Goal: Task Accomplishment & Management: Use online tool/utility

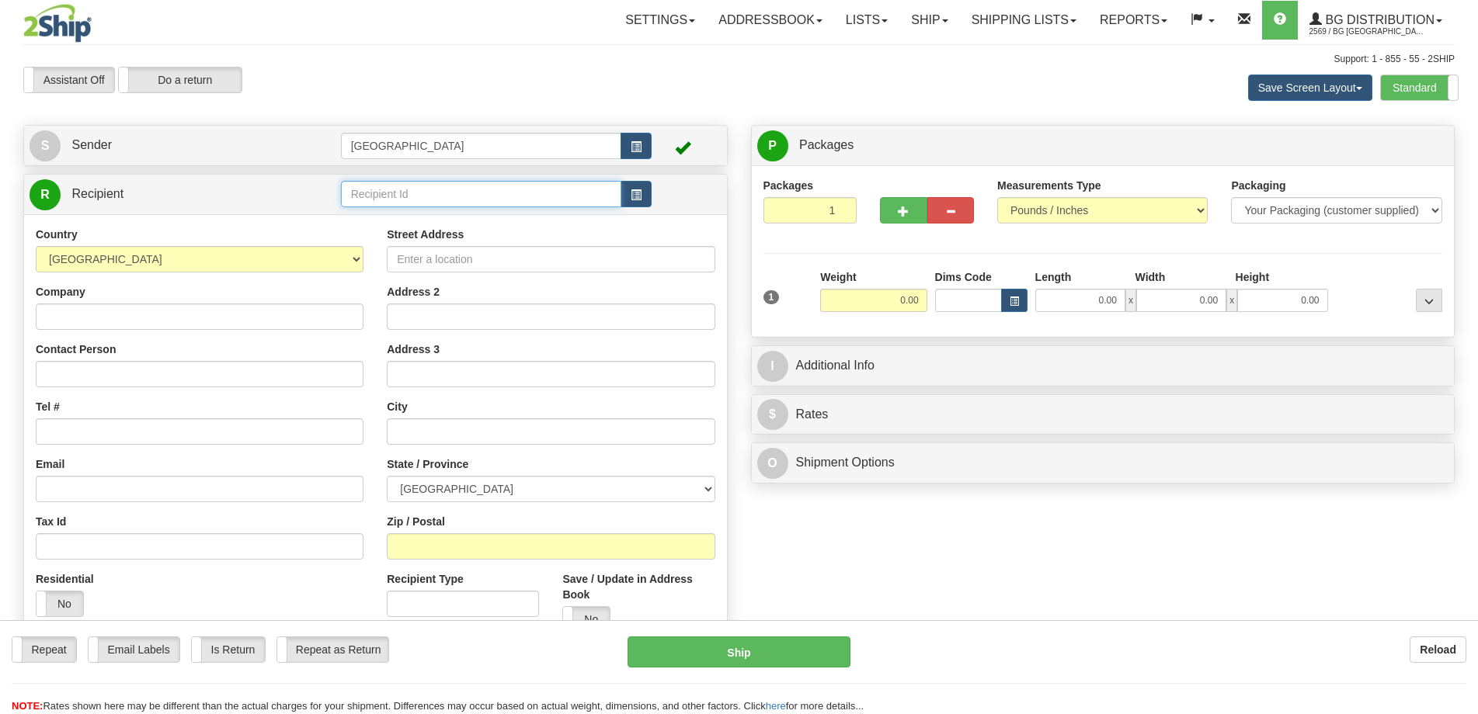
click at [416, 189] on input "text" at bounding box center [481, 194] width 281 height 26
type input "4108"
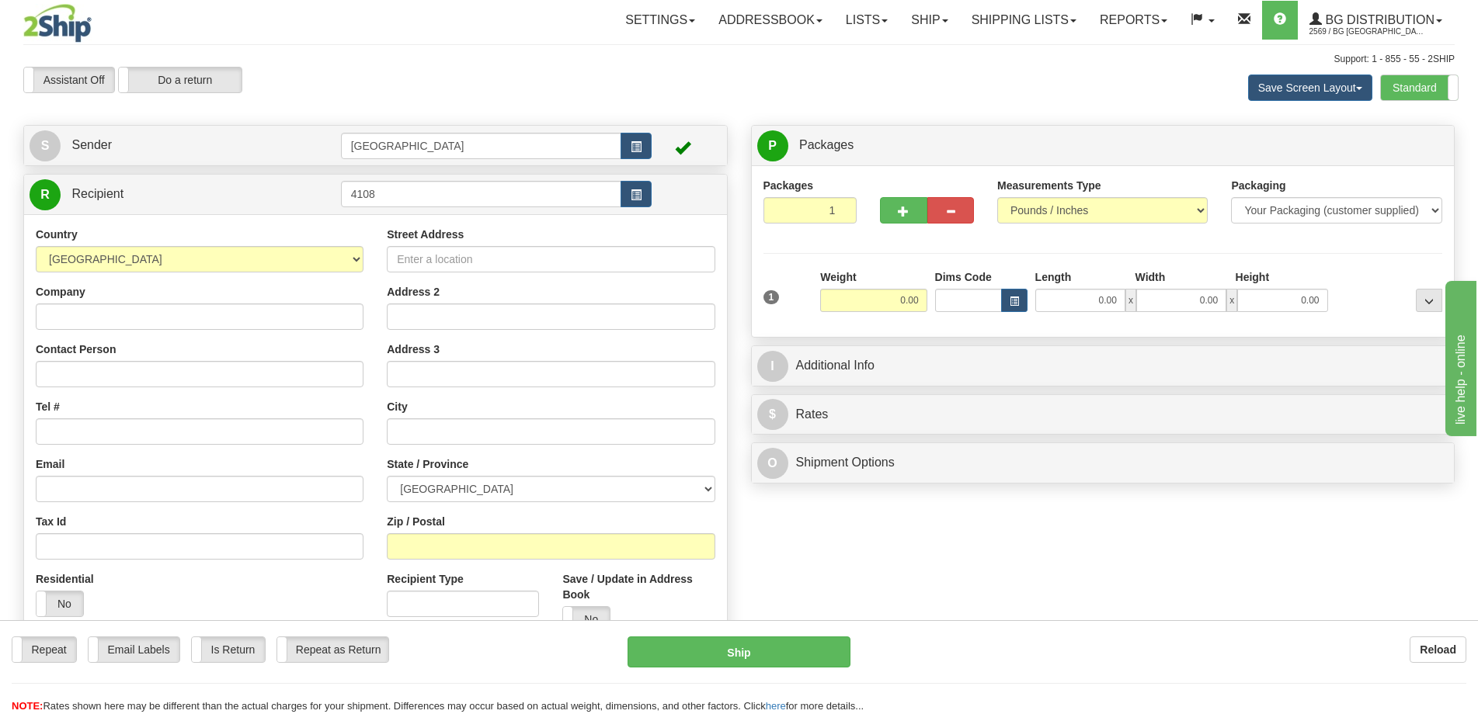
click at [408, 217] on div "Country [GEOGRAPHIC_DATA] [GEOGRAPHIC_DATA] [GEOGRAPHIC_DATA] [GEOGRAPHIC_DATA]…" at bounding box center [375, 435] width 703 height 442
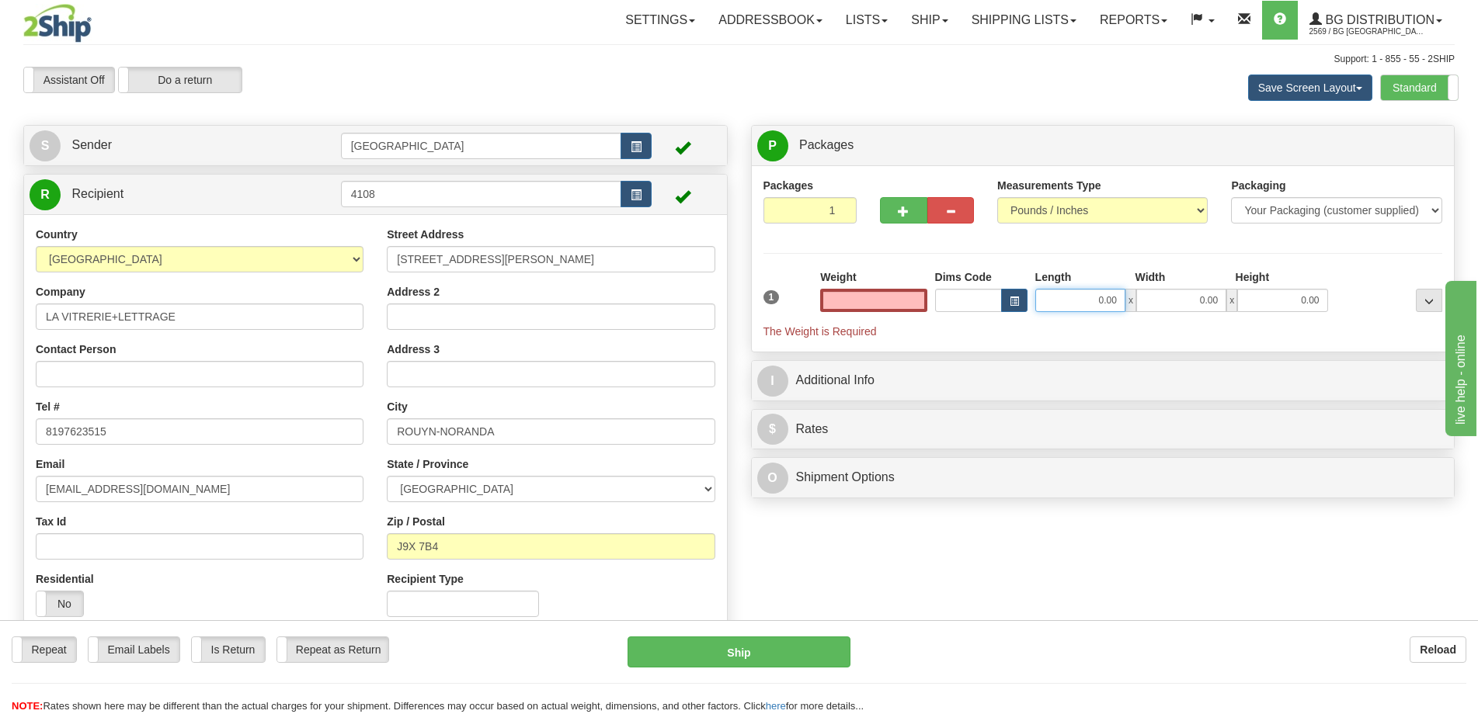
type input "0.00"
click at [1056, 291] on input "0.00" at bounding box center [1080, 300] width 90 height 23
type input "50.00"
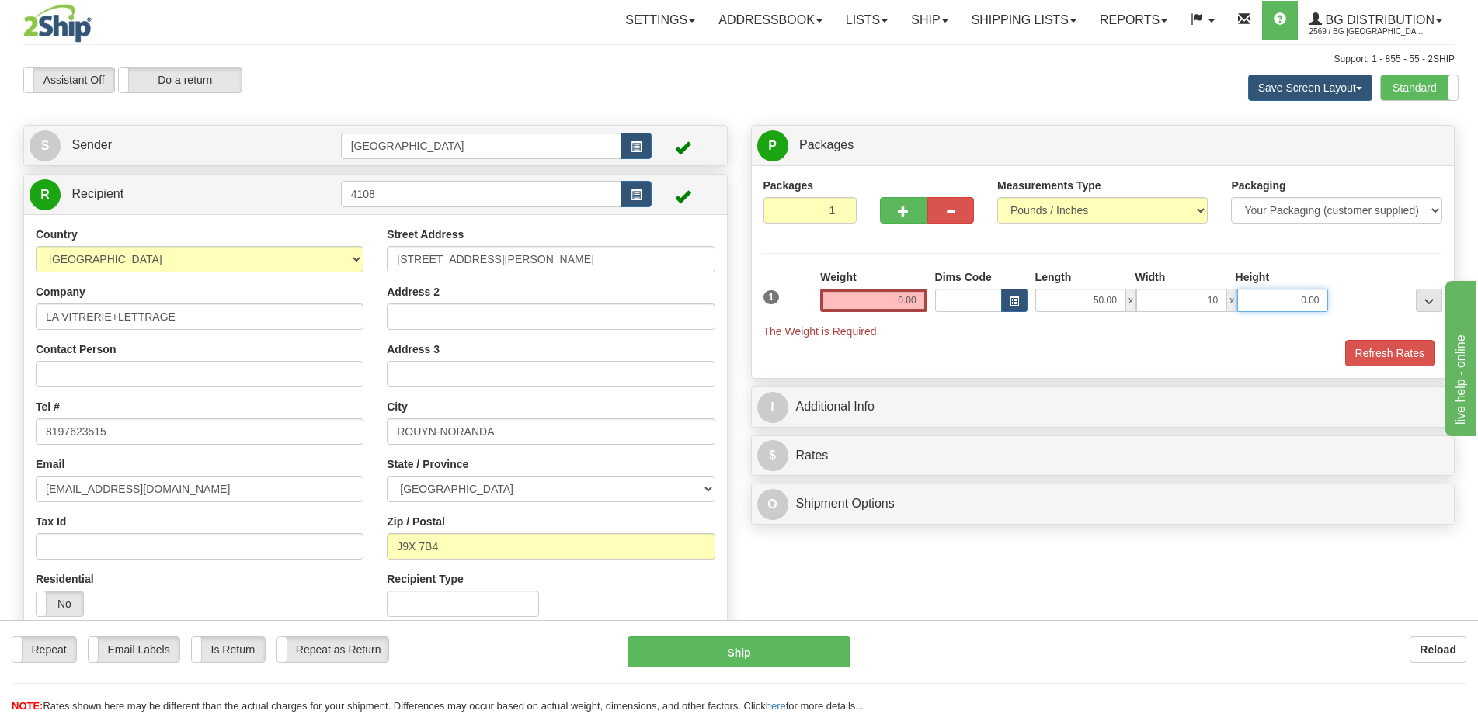
type input "10.00"
type input "8.00"
click at [856, 306] on input "0.00" at bounding box center [873, 300] width 106 height 23
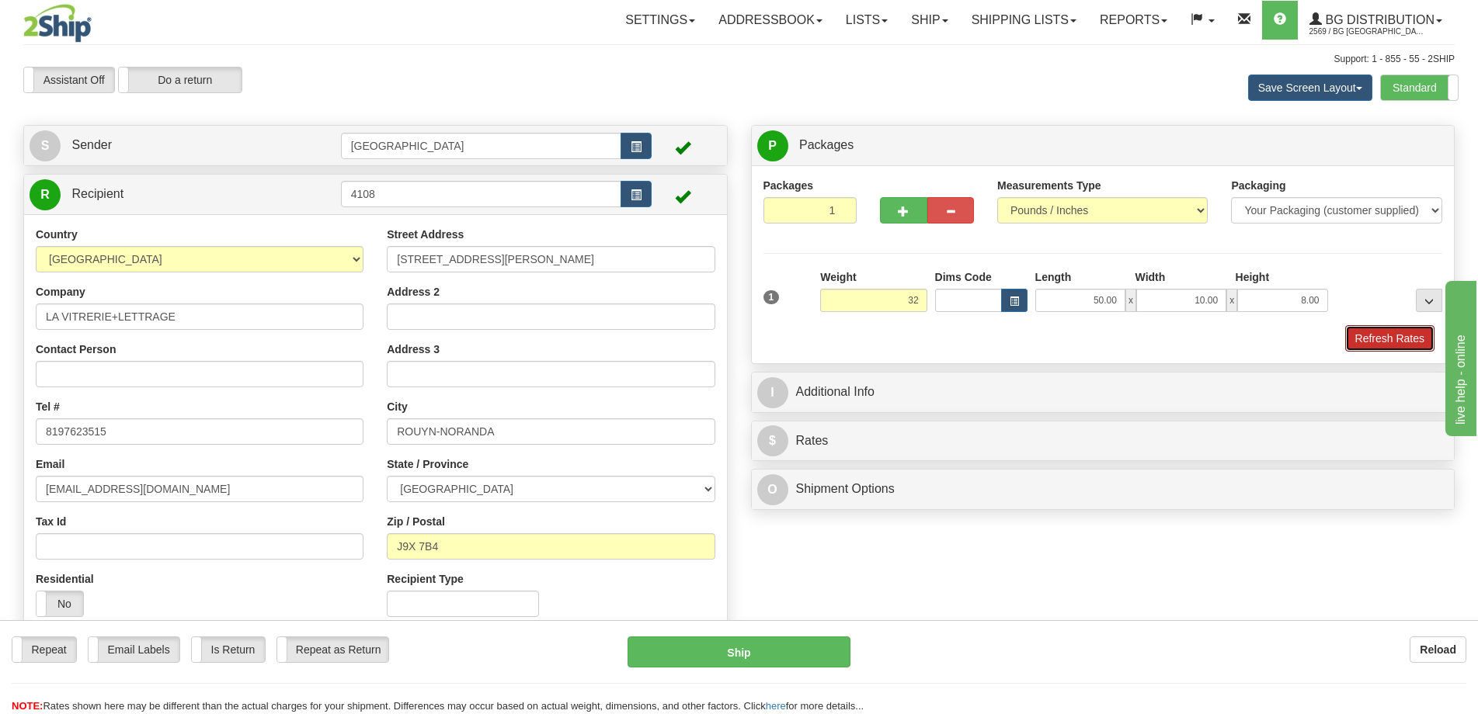
click at [1390, 344] on button "Refresh Rates" at bounding box center [1389, 338] width 89 height 26
type input "32.00"
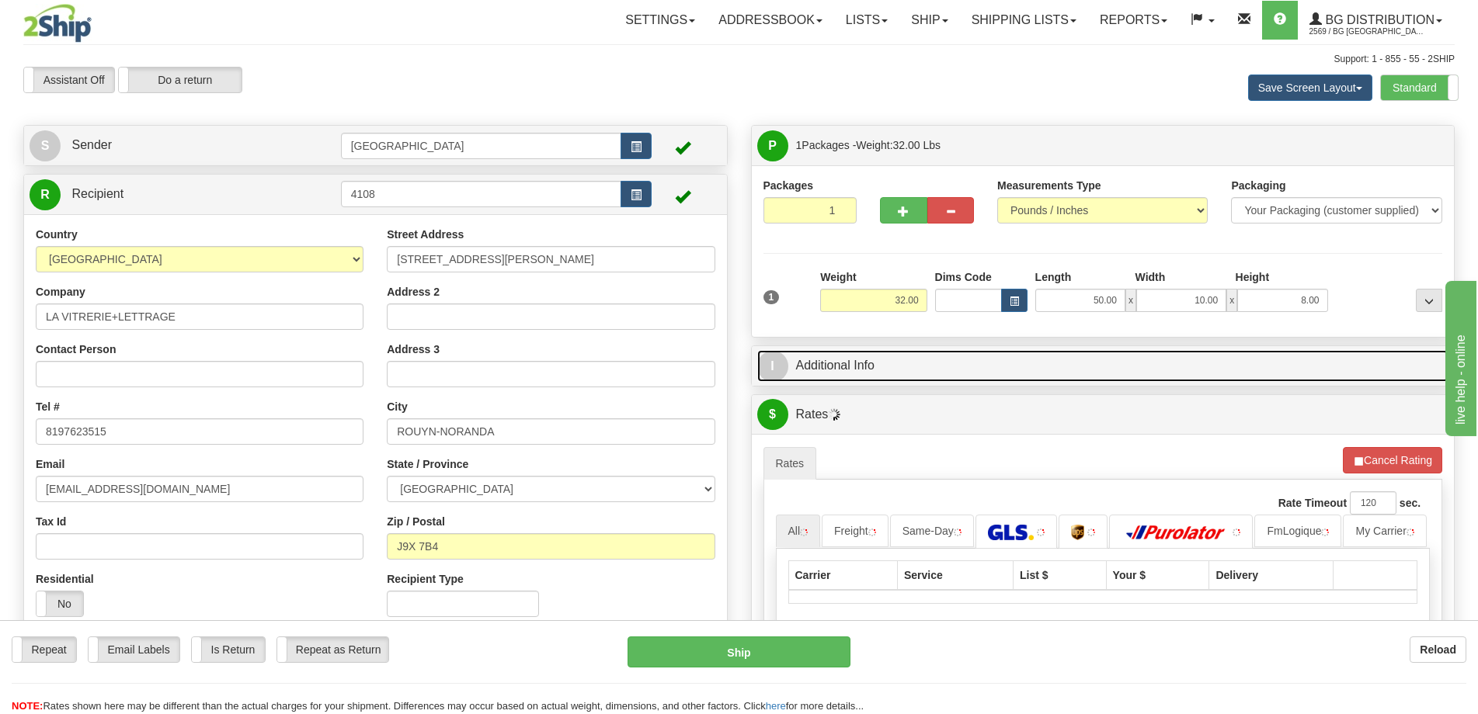
click at [1303, 371] on link "I Additional Info" at bounding box center [1103, 366] width 692 height 32
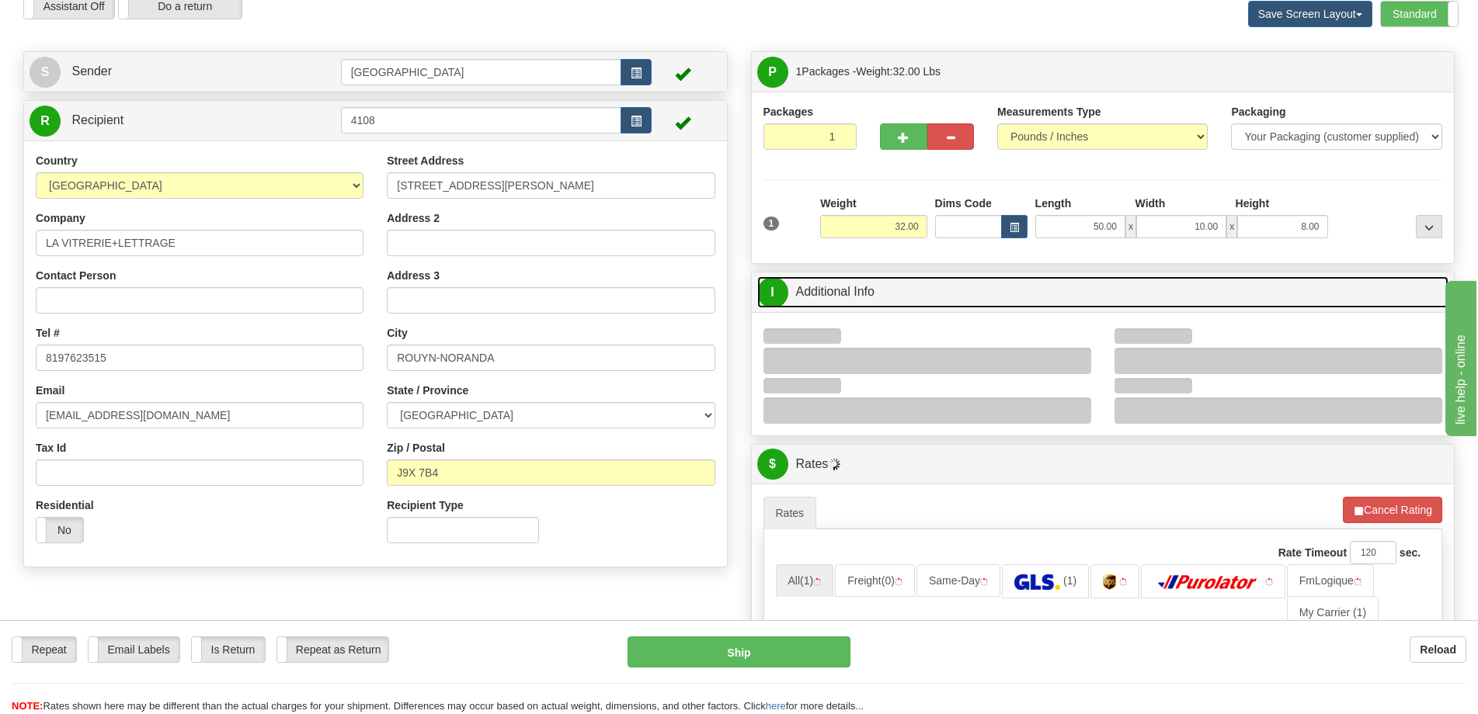
scroll to position [155, 0]
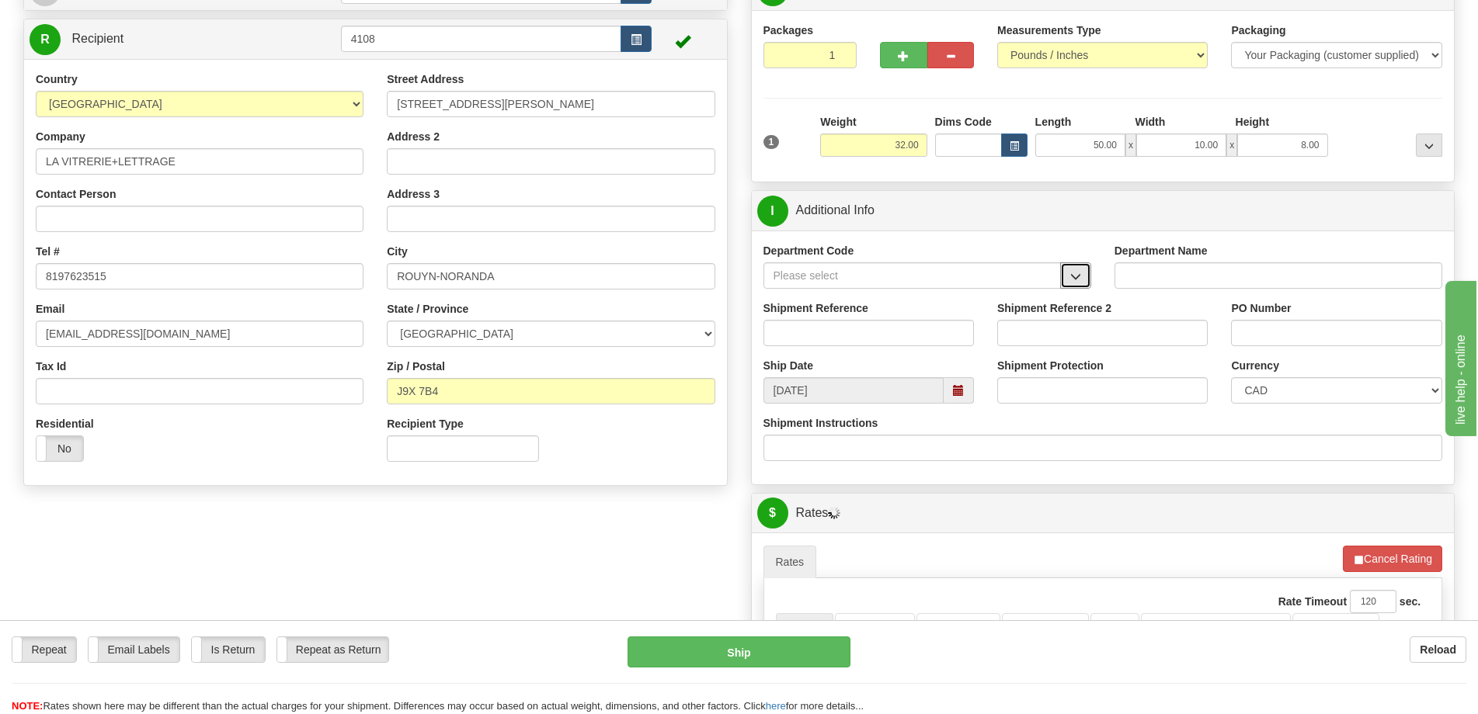
drag, startPoint x: 1075, startPoint y: 276, endPoint x: 1053, endPoint y: 288, distance: 24.7
click at [1075, 276] on span "button" at bounding box center [1075, 277] width 11 height 10
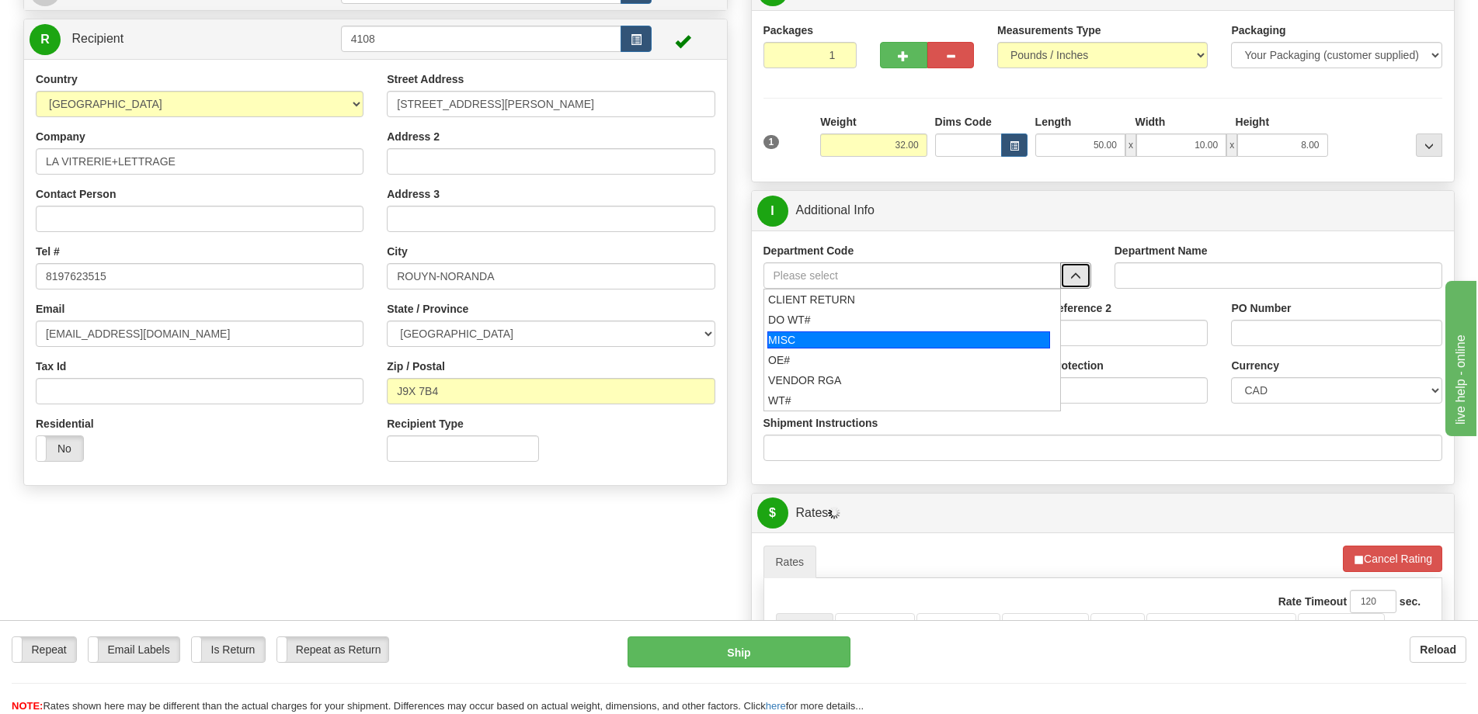
click at [856, 356] on div "OE#" at bounding box center [908, 361] width 281 height 16
type input "OE#"
type input "ORDERS"
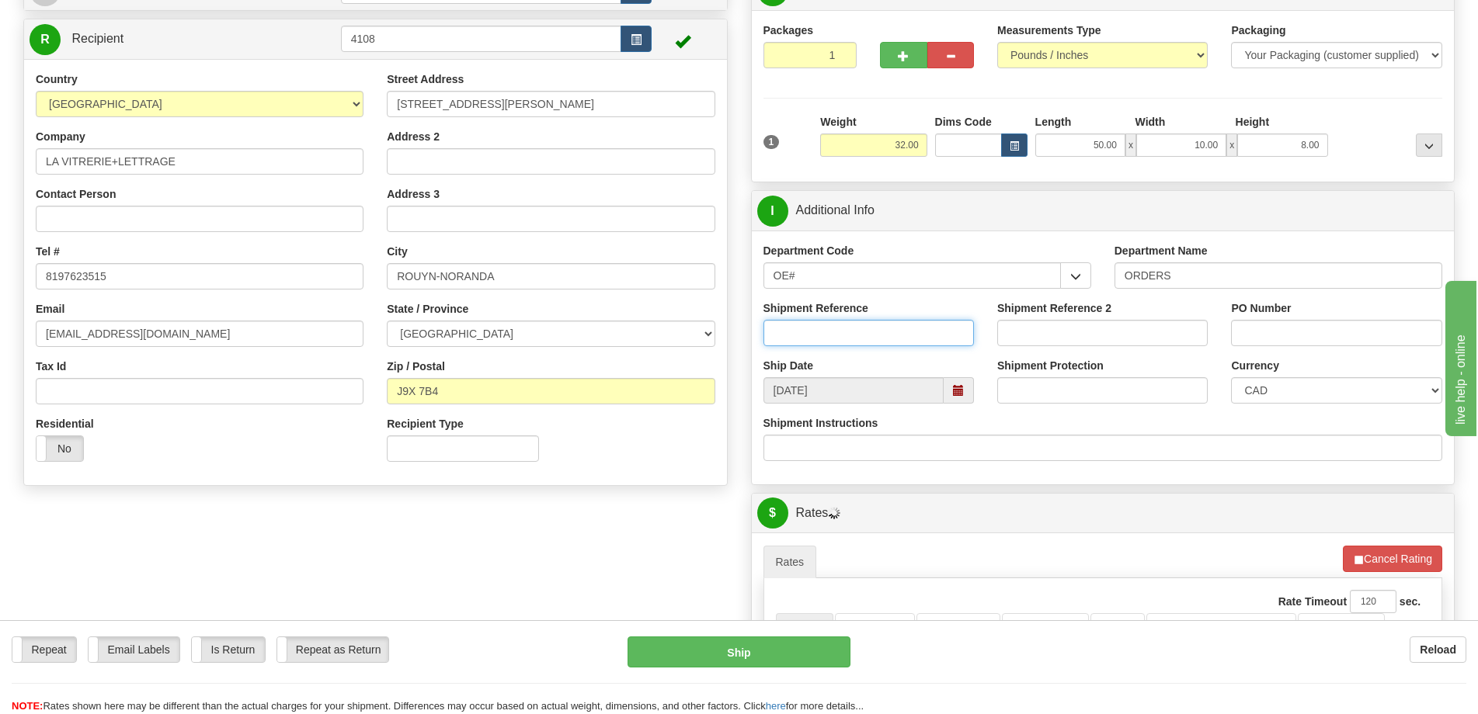
click at [872, 328] on input "Shipment Reference" at bounding box center [868, 333] width 210 height 26
type input "50320083-00"
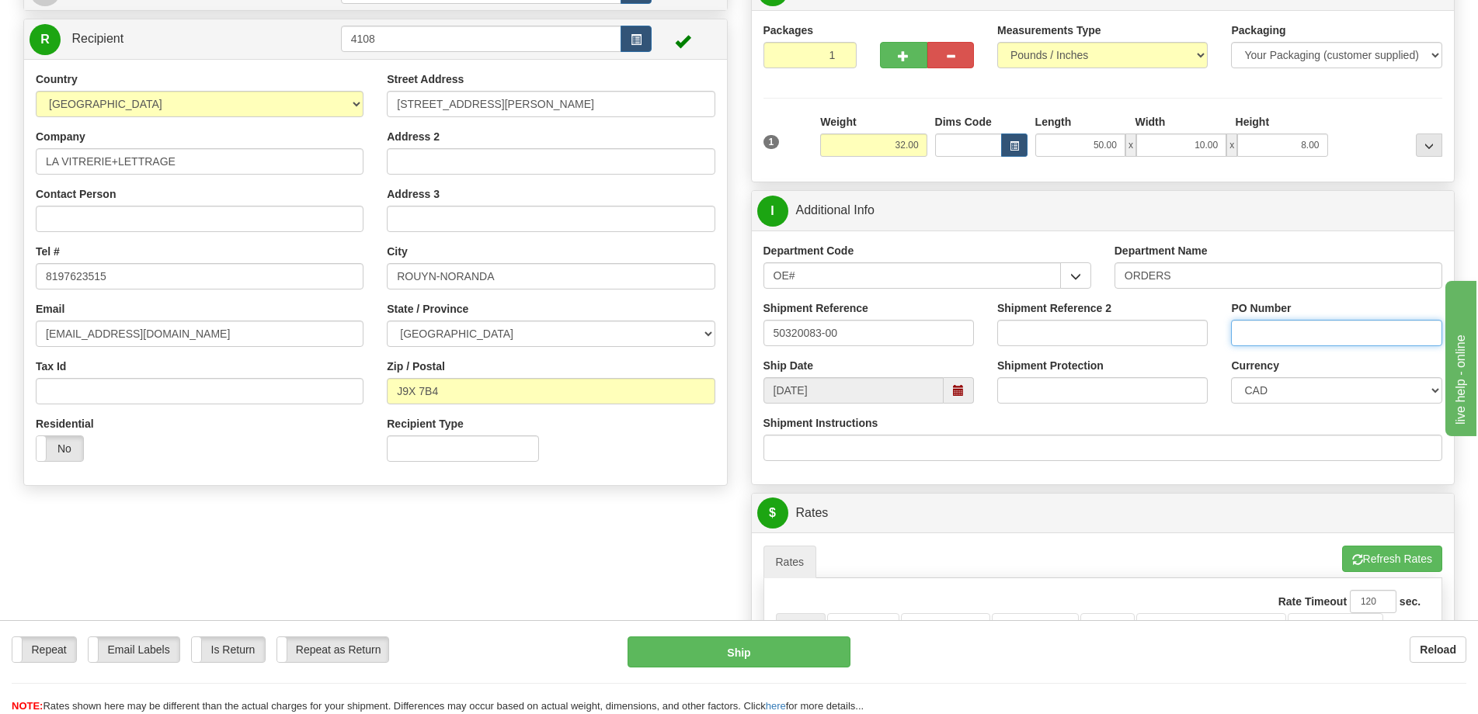
click at [1285, 338] on input "PO Number" at bounding box center [1336, 333] width 210 height 26
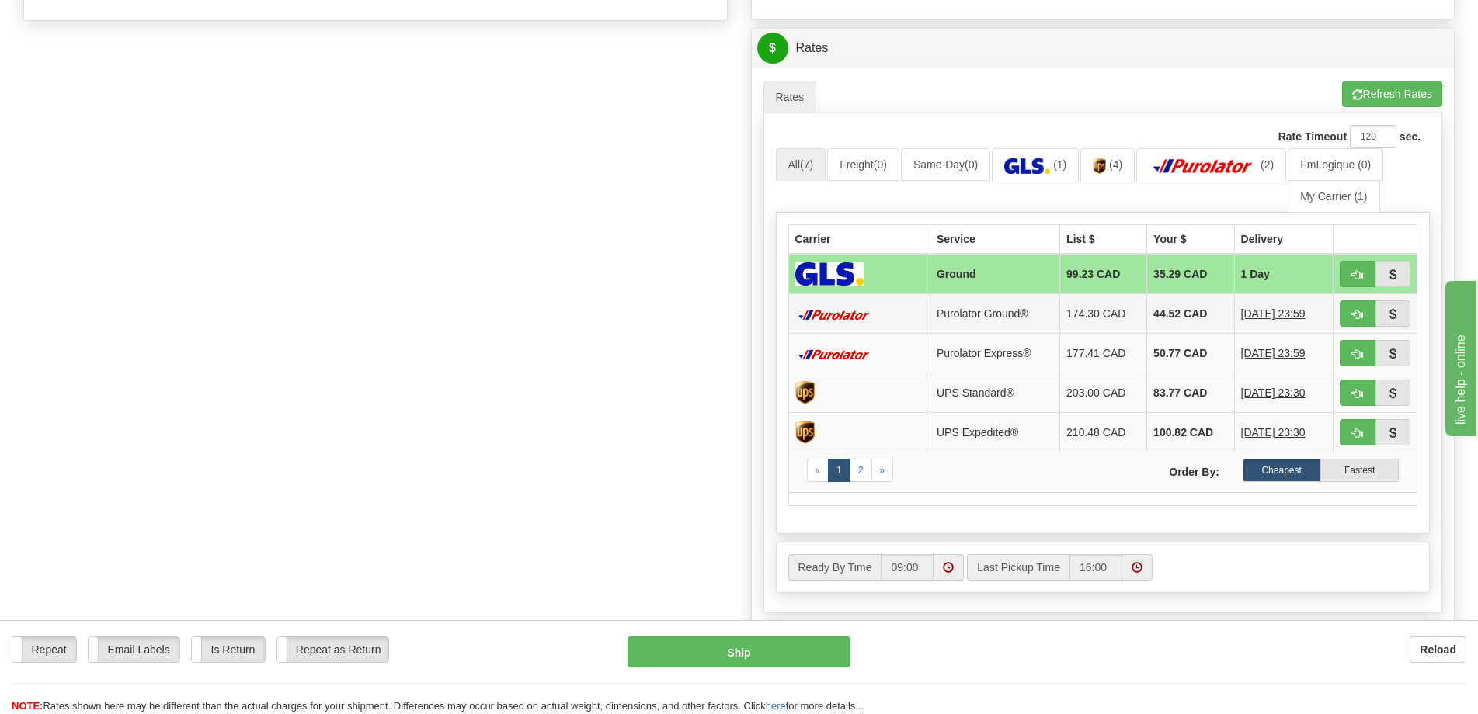
scroll to position [621, 0]
type input "."
click at [1361, 276] on span "button" at bounding box center [1357, 274] width 11 height 10
type input "1"
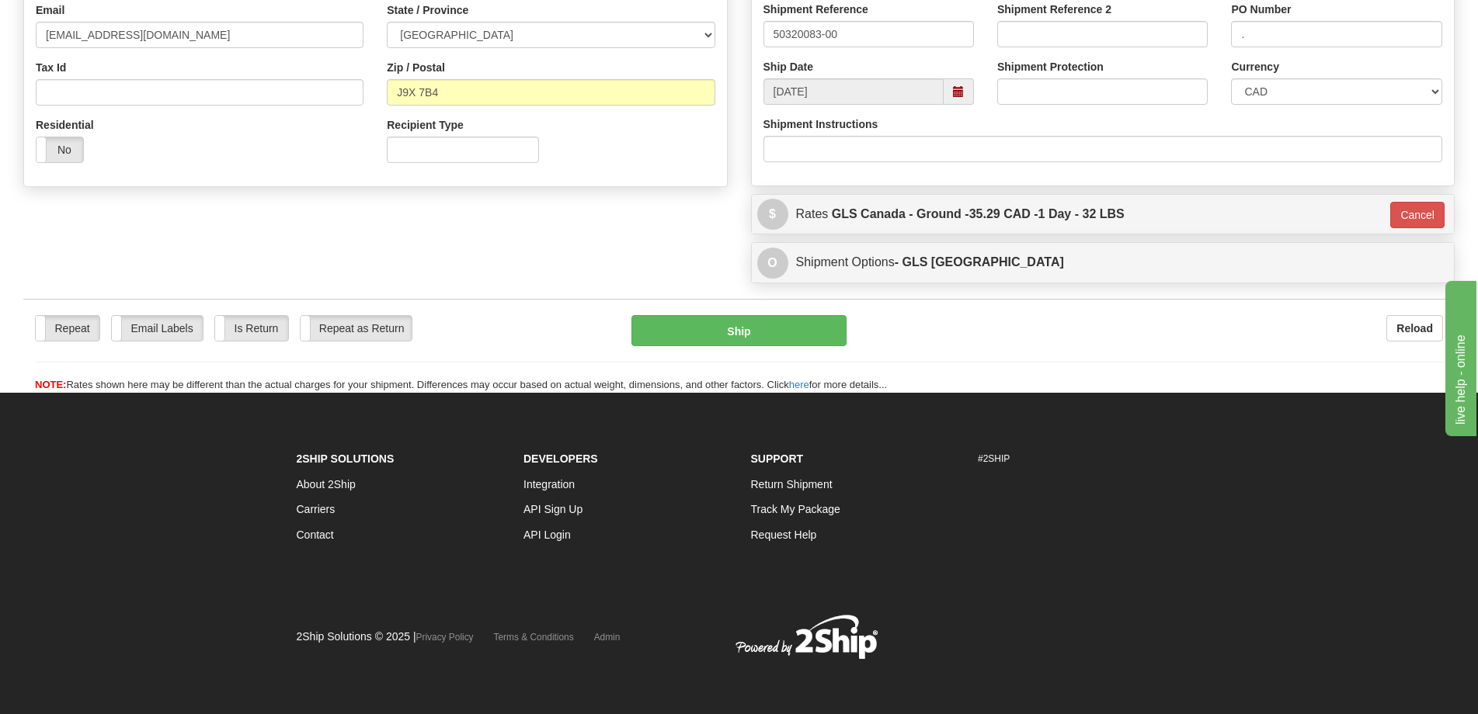
scroll to position [455, 0]
click at [810, 339] on button "Ship" at bounding box center [738, 330] width 215 height 31
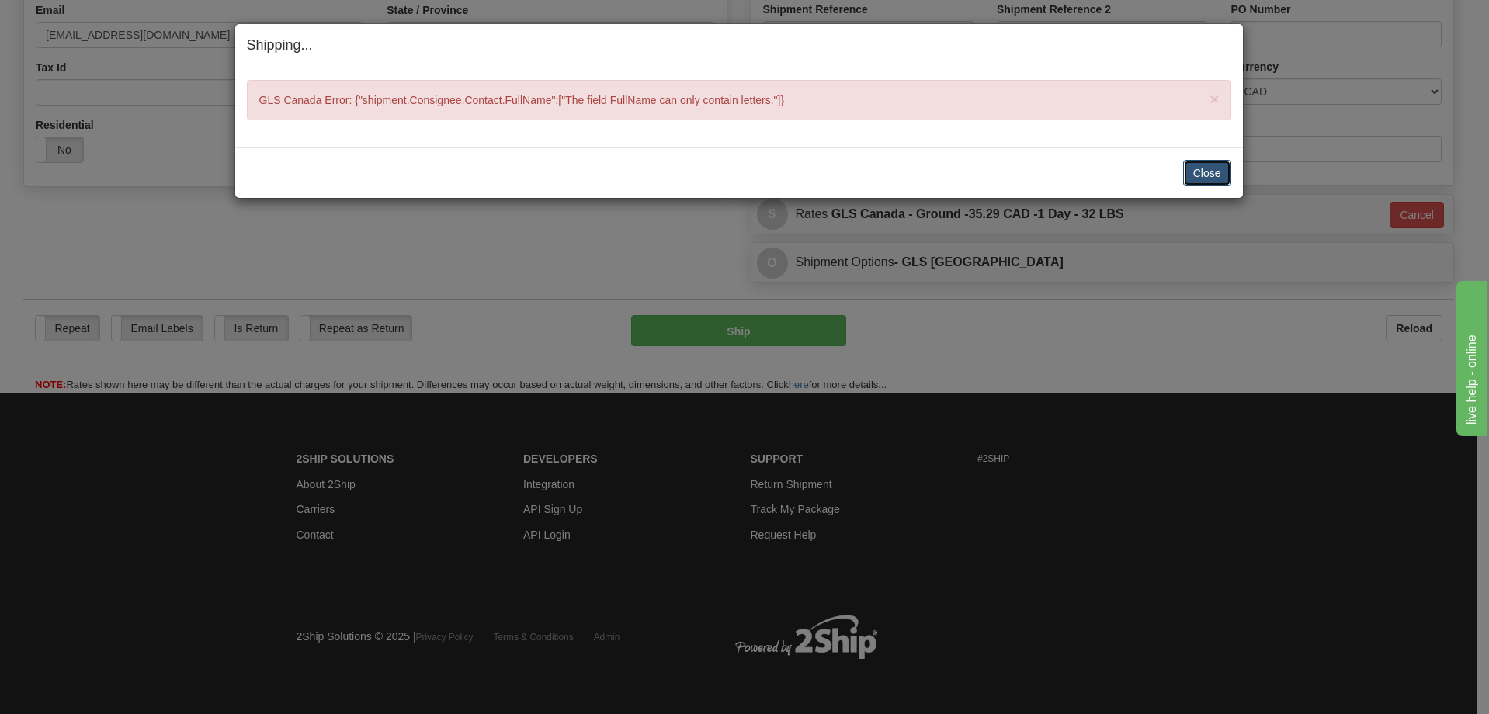
click at [1228, 165] on button "Close" at bounding box center [1207, 173] width 48 height 26
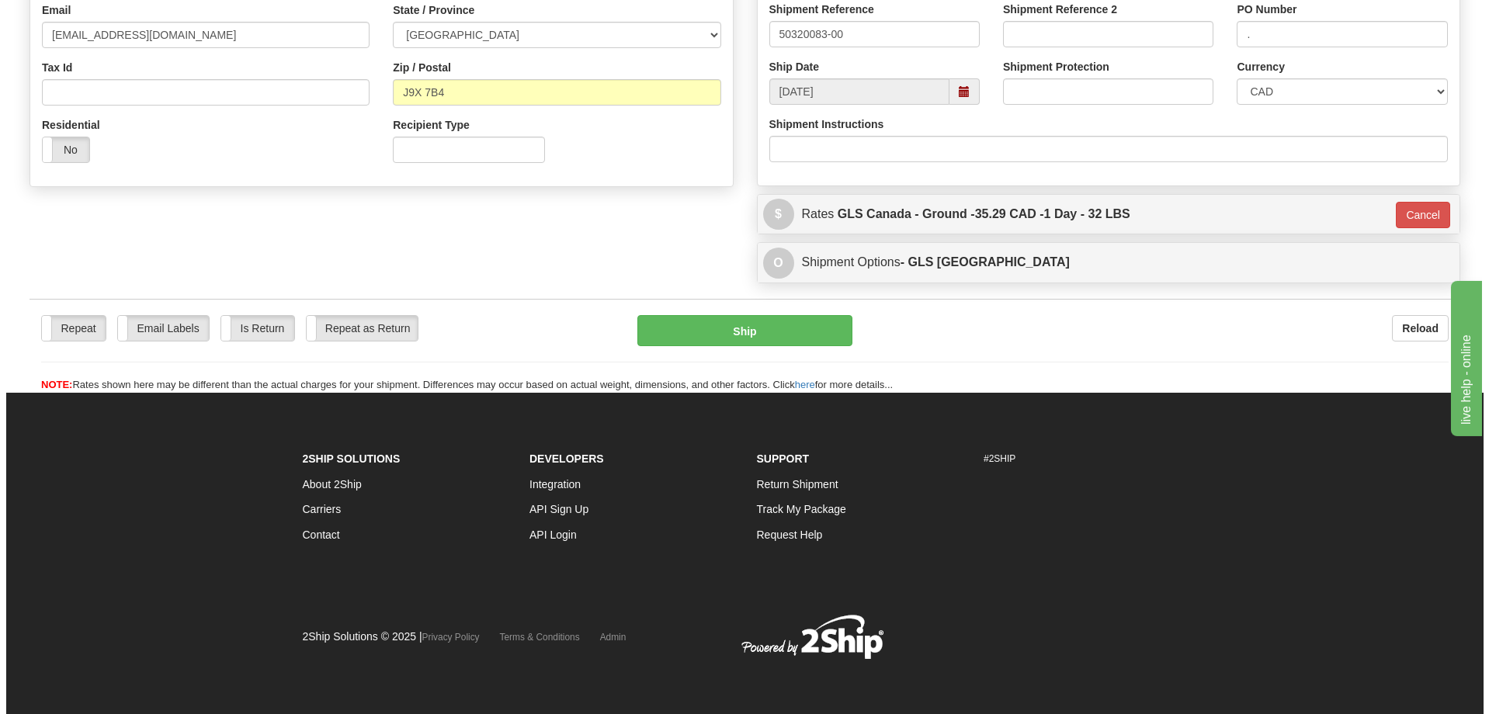
scroll to position [67, 0]
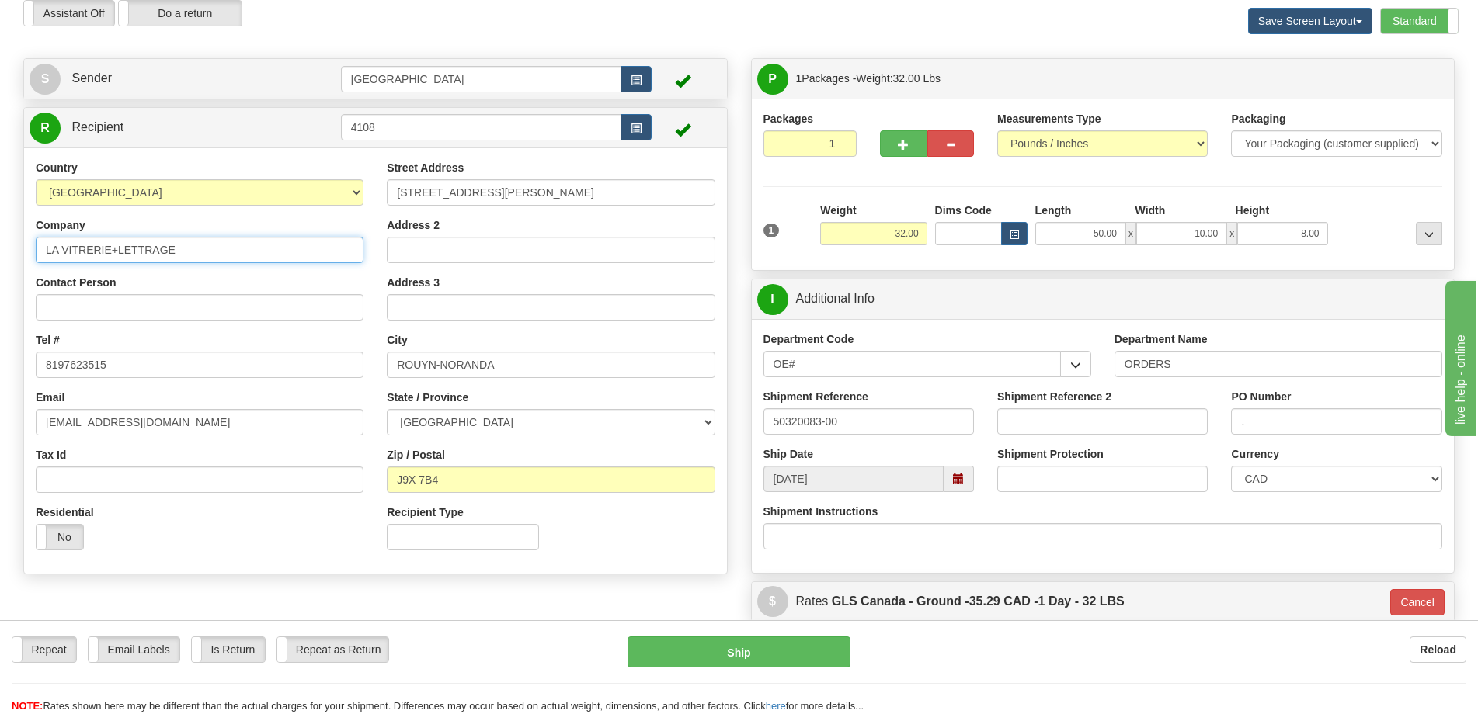
click at [116, 250] on input "LA VITRERIE+LETTRAGE" at bounding box center [200, 250] width 328 height 26
type input "LA VITRERIE LETTRAGE"
click at [701, 639] on button "Ship" at bounding box center [738, 652] width 223 height 31
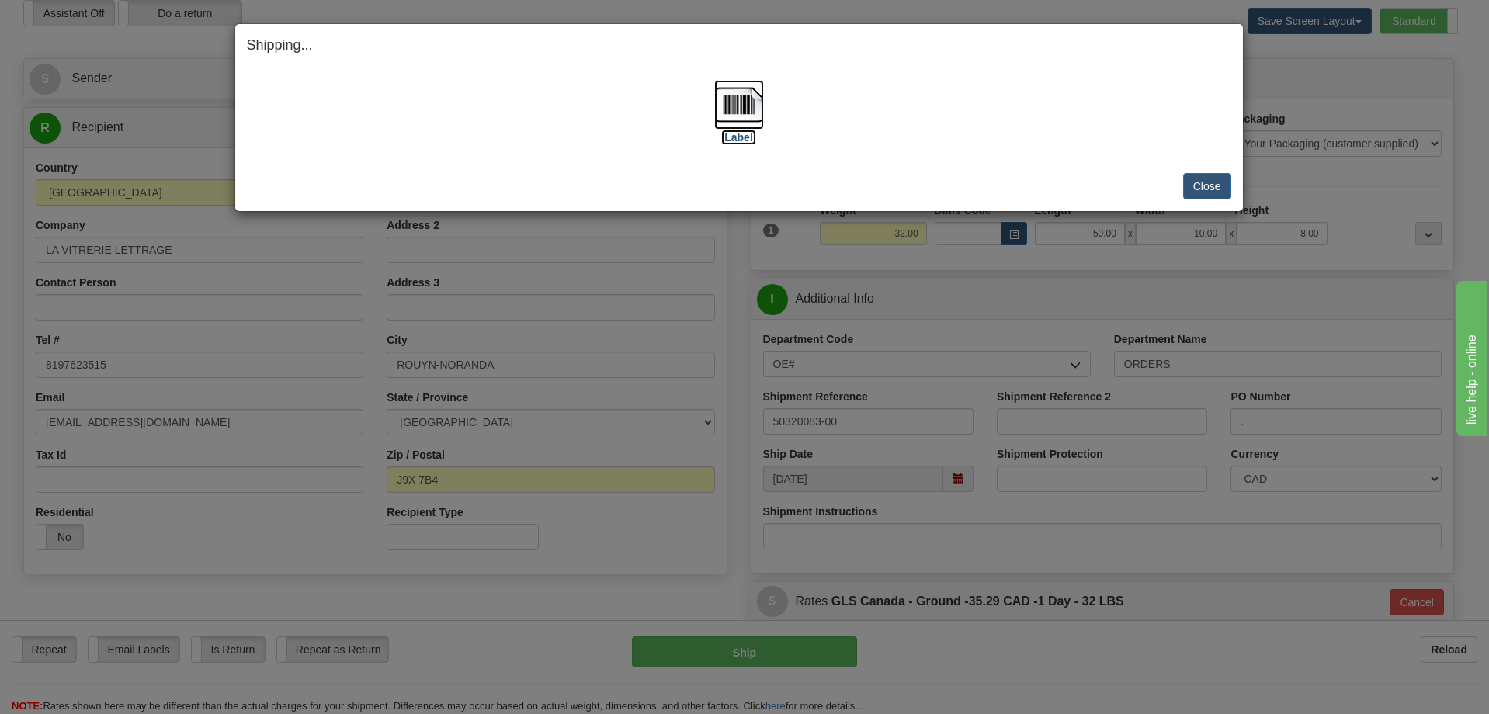
click at [737, 118] on img at bounding box center [739, 105] width 50 height 50
click at [1208, 184] on button "Close" at bounding box center [1207, 186] width 48 height 26
